Goal: Information Seeking & Learning: Compare options

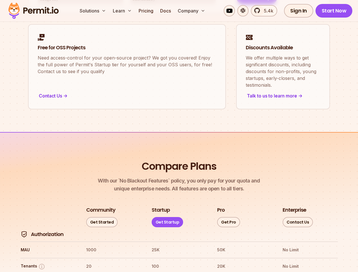
click at [93, 11] on button "Solutions" at bounding box center [92, 10] width 31 height 11
click at [123, 11] on button "Learn" at bounding box center [122, 10] width 24 height 11
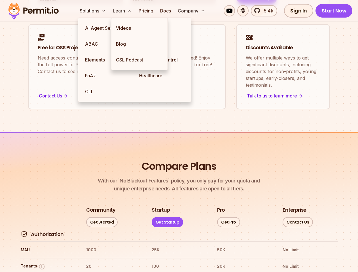
click at [192, 11] on button "Company" at bounding box center [191, 10] width 32 height 11
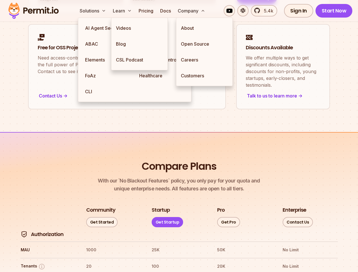
click at [33, 263] on button "Tenants" at bounding box center [33, 266] width 25 height 7
